Goal: Find specific page/section: Find specific page/section

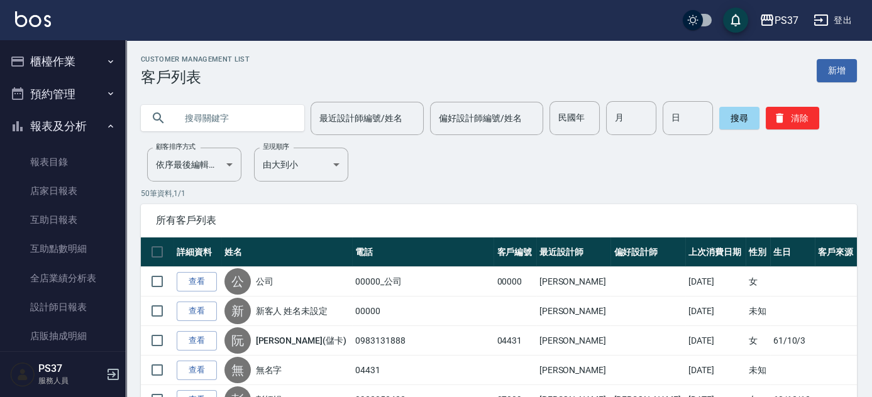
scroll to position [211, 0]
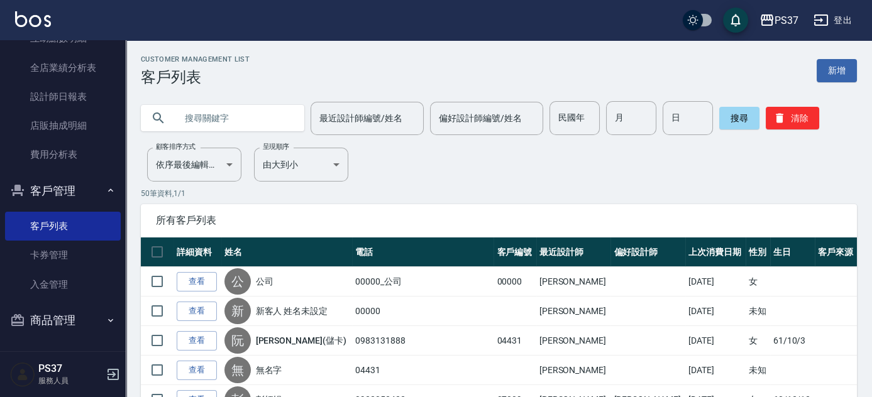
click at [224, 124] on input "text" at bounding box center [235, 118] width 118 height 34
type input "軒"
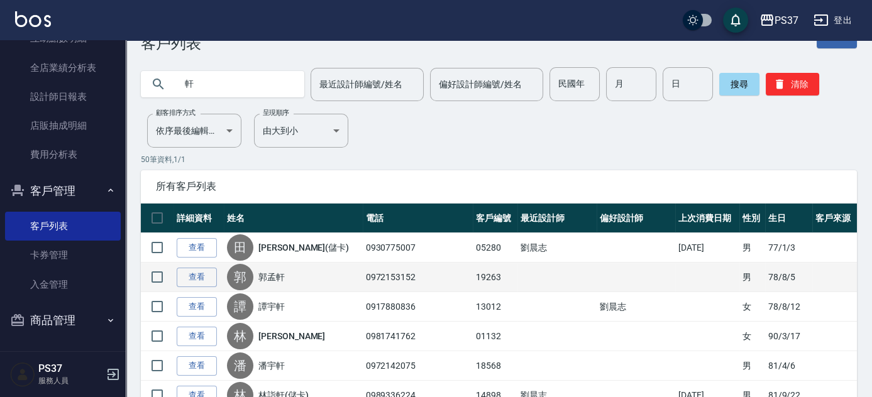
scroll to position [0, 0]
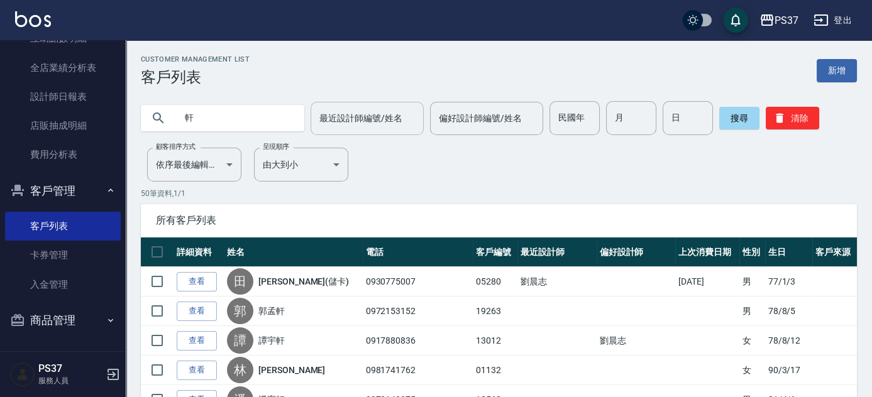
click at [316, 111] on input "最近設計師編號/姓名" at bounding box center [367, 118] width 102 height 22
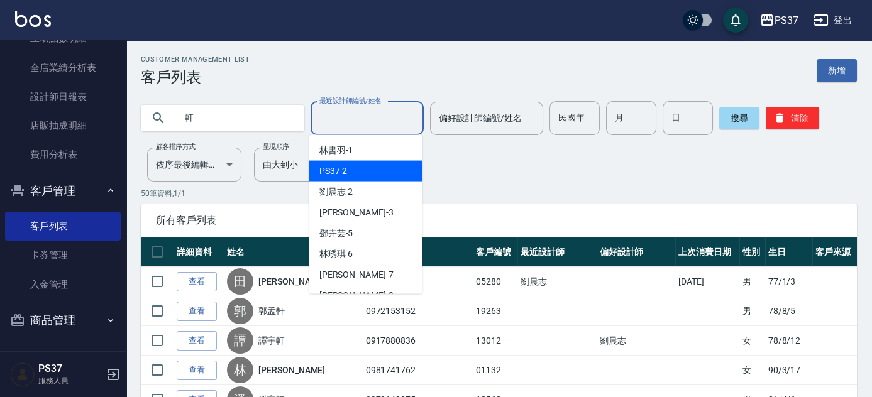
click at [354, 172] on div "PS37 -2" at bounding box center [365, 171] width 113 height 21
type input "PS37-2"
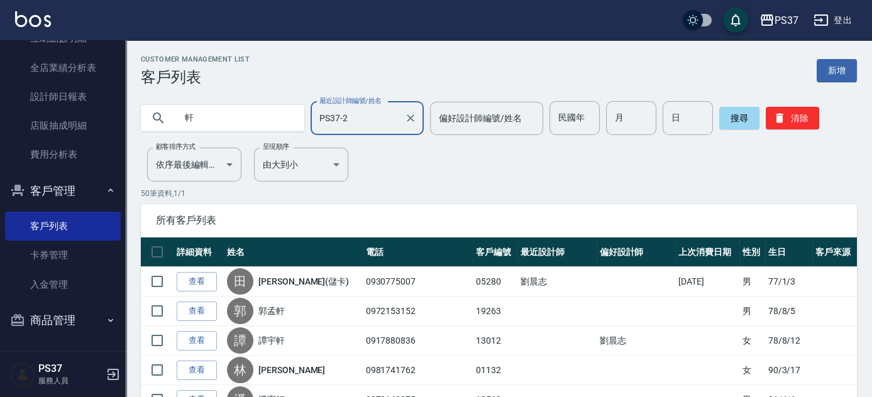
click at [220, 118] on input "軒" at bounding box center [235, 118] width 118 height 34
type input "林"
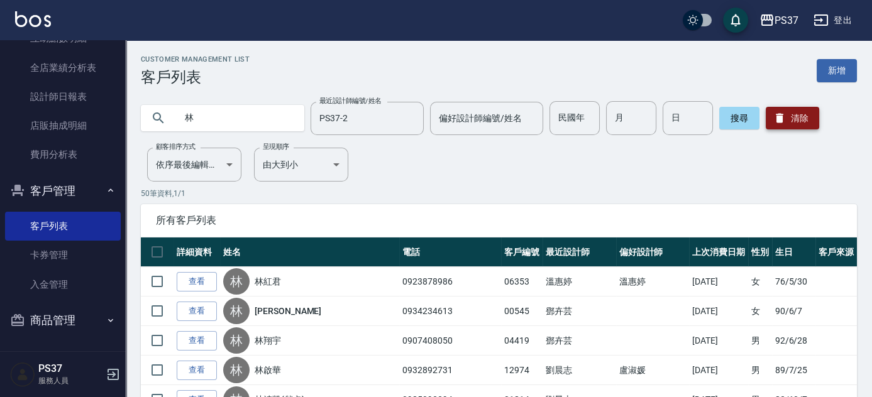
click at [789, 123] on button "清除" at bounding box center [791, 118] width 53 height 23
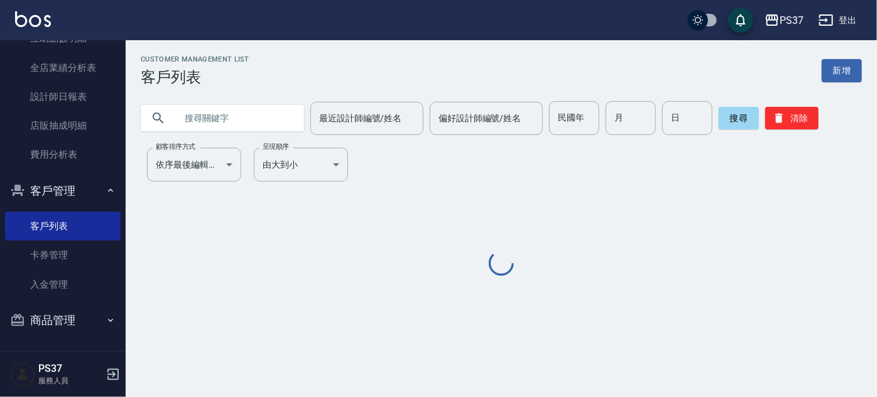
click at [267, 111] on input "text" at bounding box center [235, 118] width 118 height 34
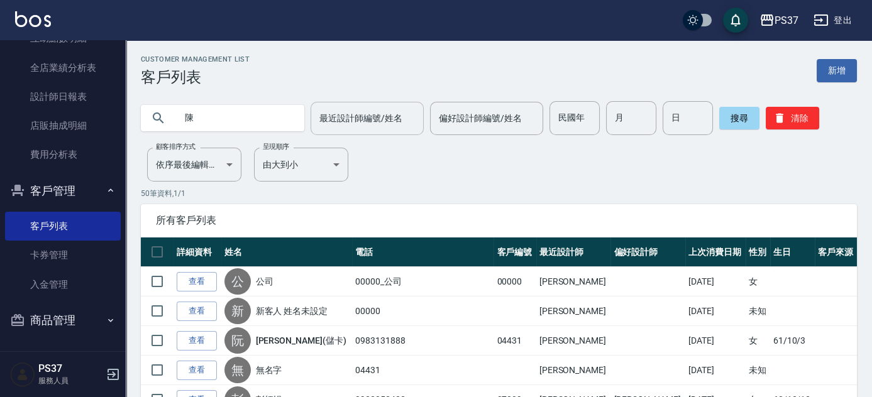
type input "陳"
click at [366, 124] on input "最近設計師編號/姓名" at bounding box center [367, 118] width 102 height 22
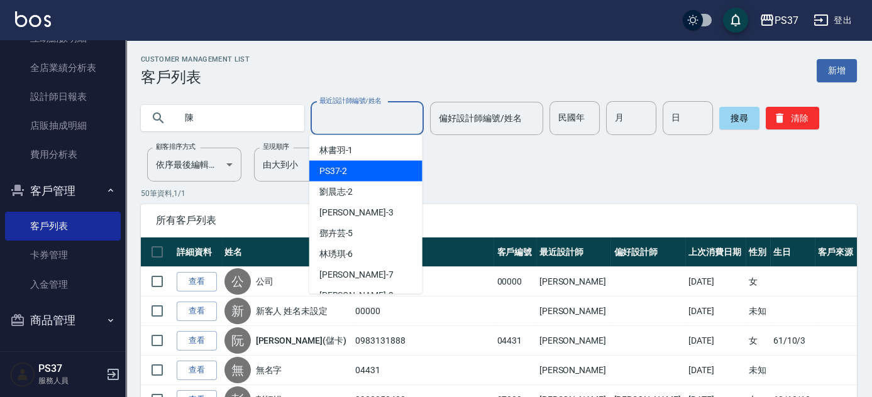
click at [370, 172] on div "PS37 -2" at bounding box center [365, 171] width 113 height 21
type input "PS37-2"
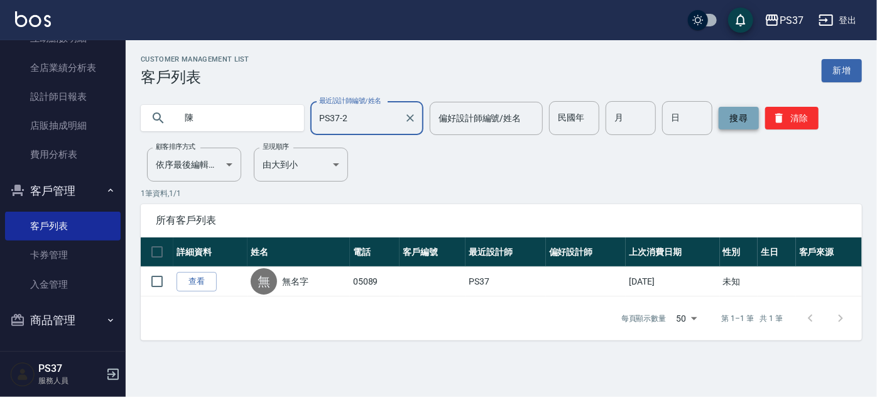
click at [750, 118] on button "搜尋" at bounding box center [739, 118] width 40 height 23
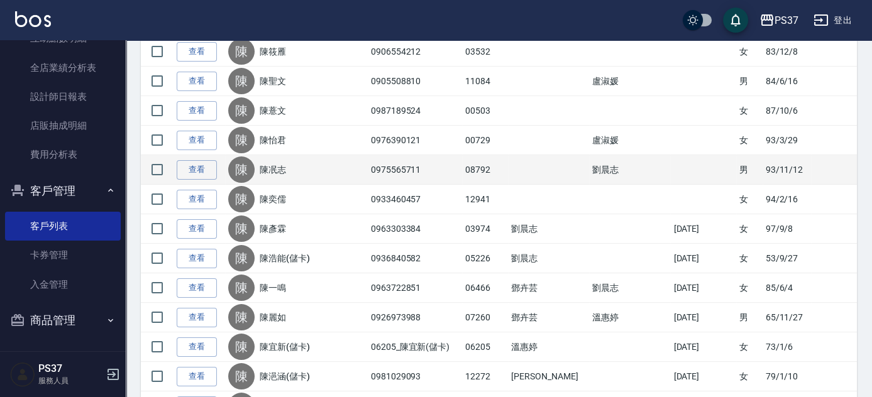
scroll to position [856, 0]
